Goal: Use online tool/utility

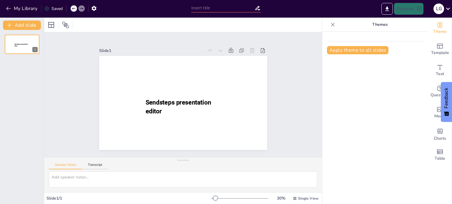
type input "New Sendsteps"
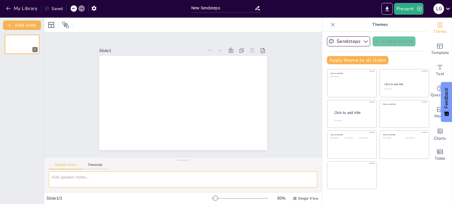
click at [130, 177] on textarea at bounding box center [183, 180] width 268 height 16
type textarea "poblacion en sobrepeso a nivel mundial"
click at [399, 7] on button "Present" at bounding box center [408, 9] width 29 height 12
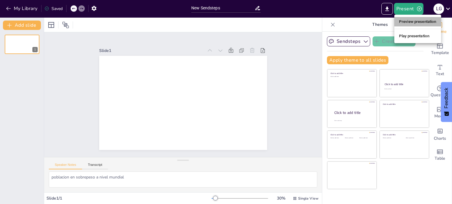
click at [426, 22] on li "Preview presentation" at bounding box center [417, 21] width 47 height 9
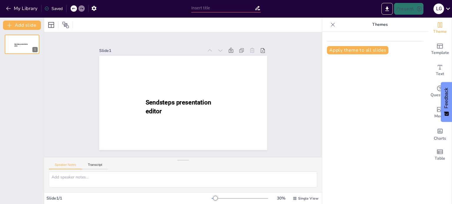
type input "New Sendsteps"
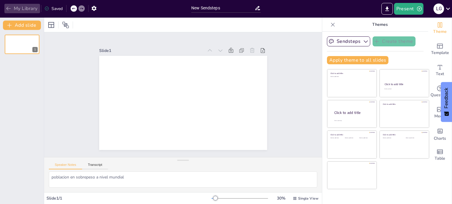
click at [8, 8] on icon "button" at bounding box center [9, 9] width 6 height 6
